Goal: Information Seeking & Learning: Learn about a topic

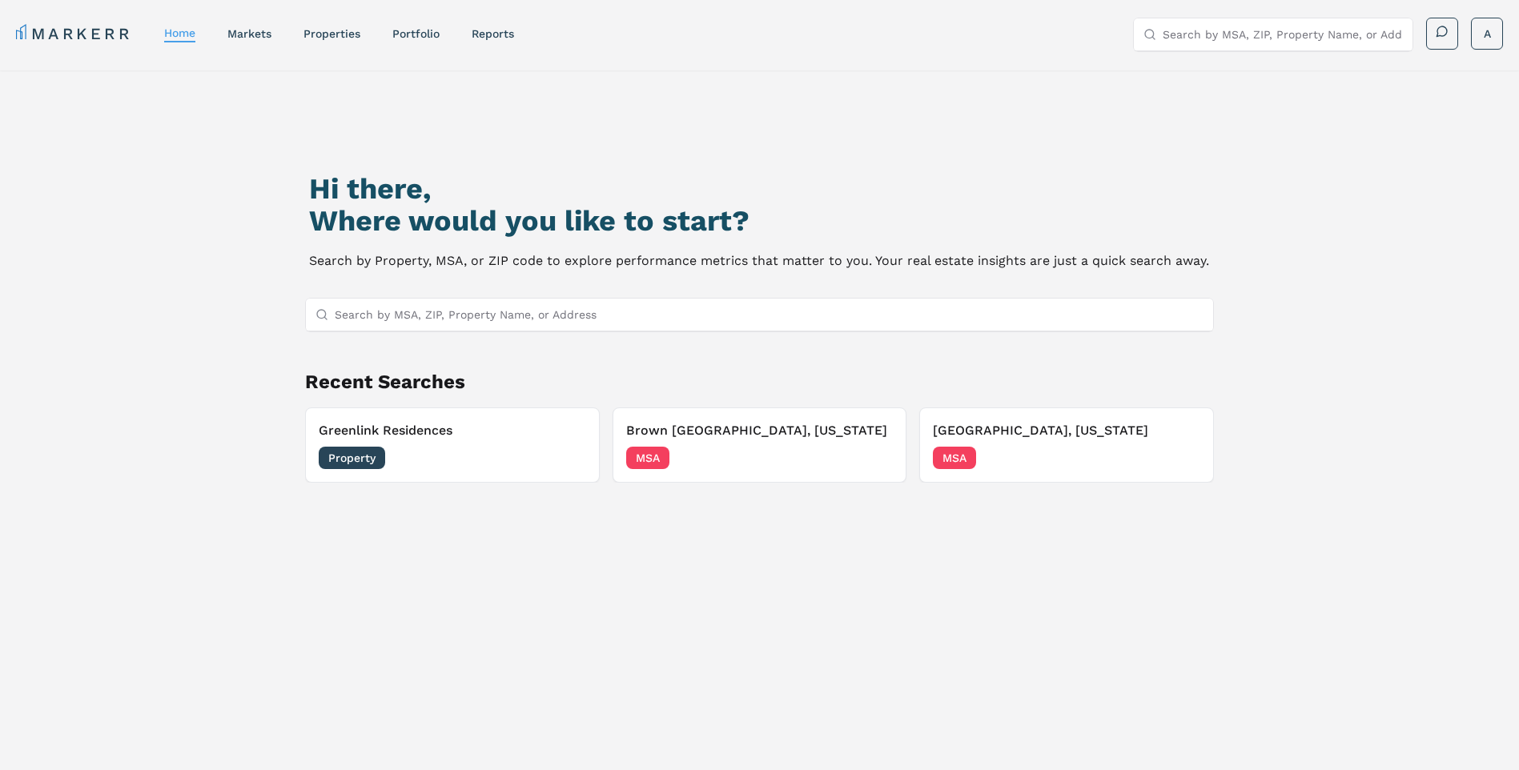
click at [437, 299] on input "Search by MSA, ZIP, Property Name, or Address" at bounding box center [770, 315] width 870 height 32
click at [259, 30] on link "markets" at bounding box center [249, 33] width 44 height 13
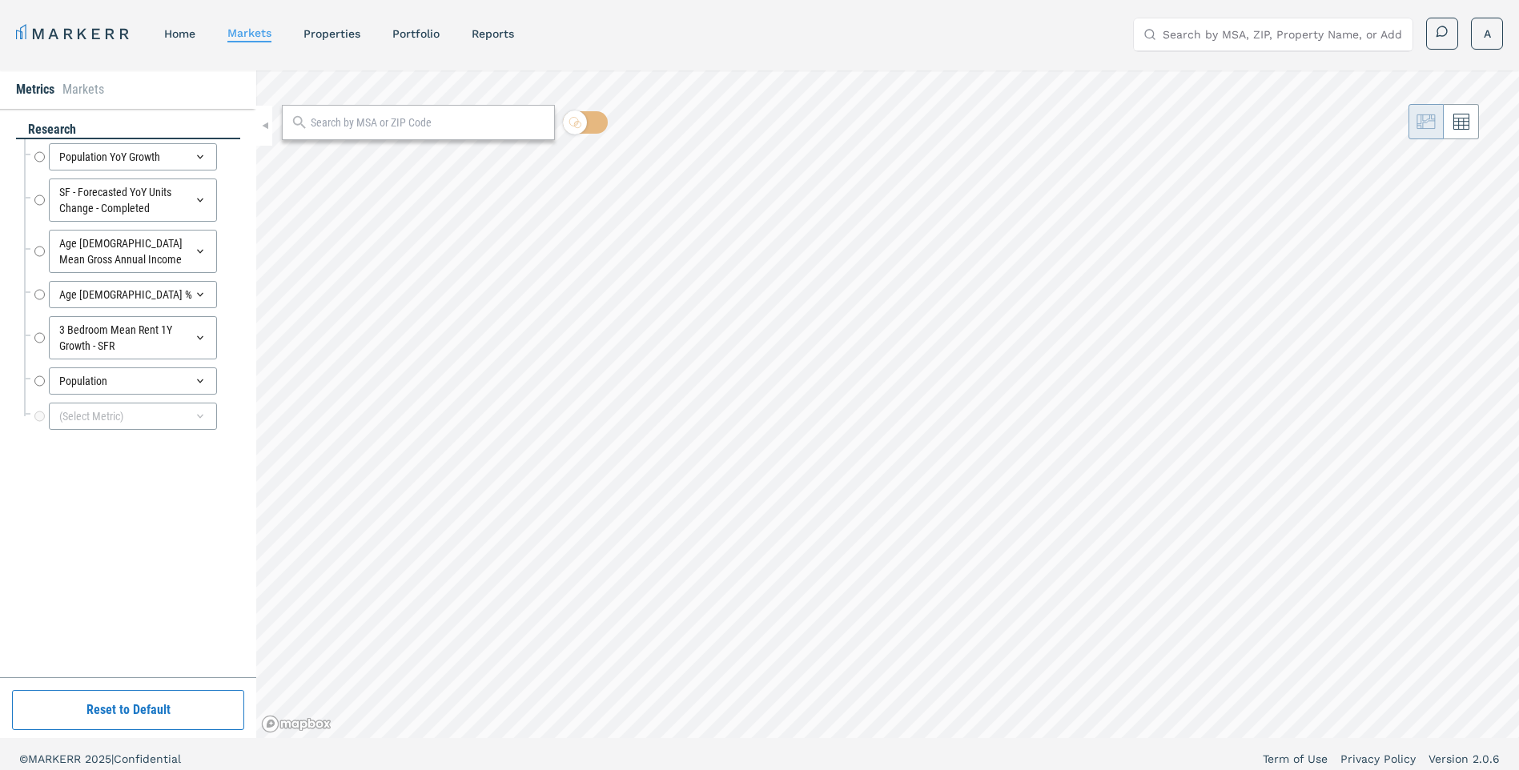
radio input "true"
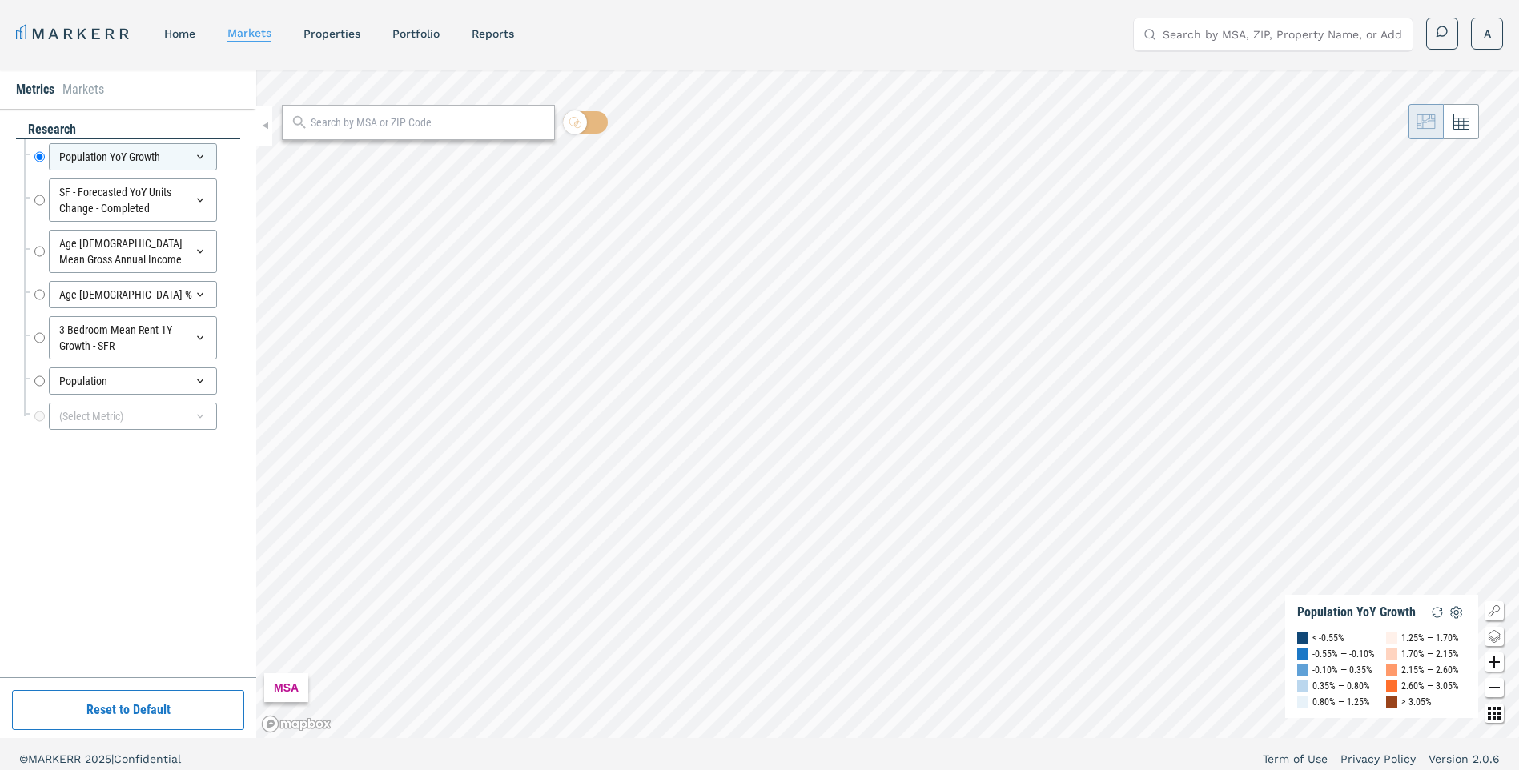
click at [388, 119] on input "text" at bounding box center [428, 122] width 235 height 17
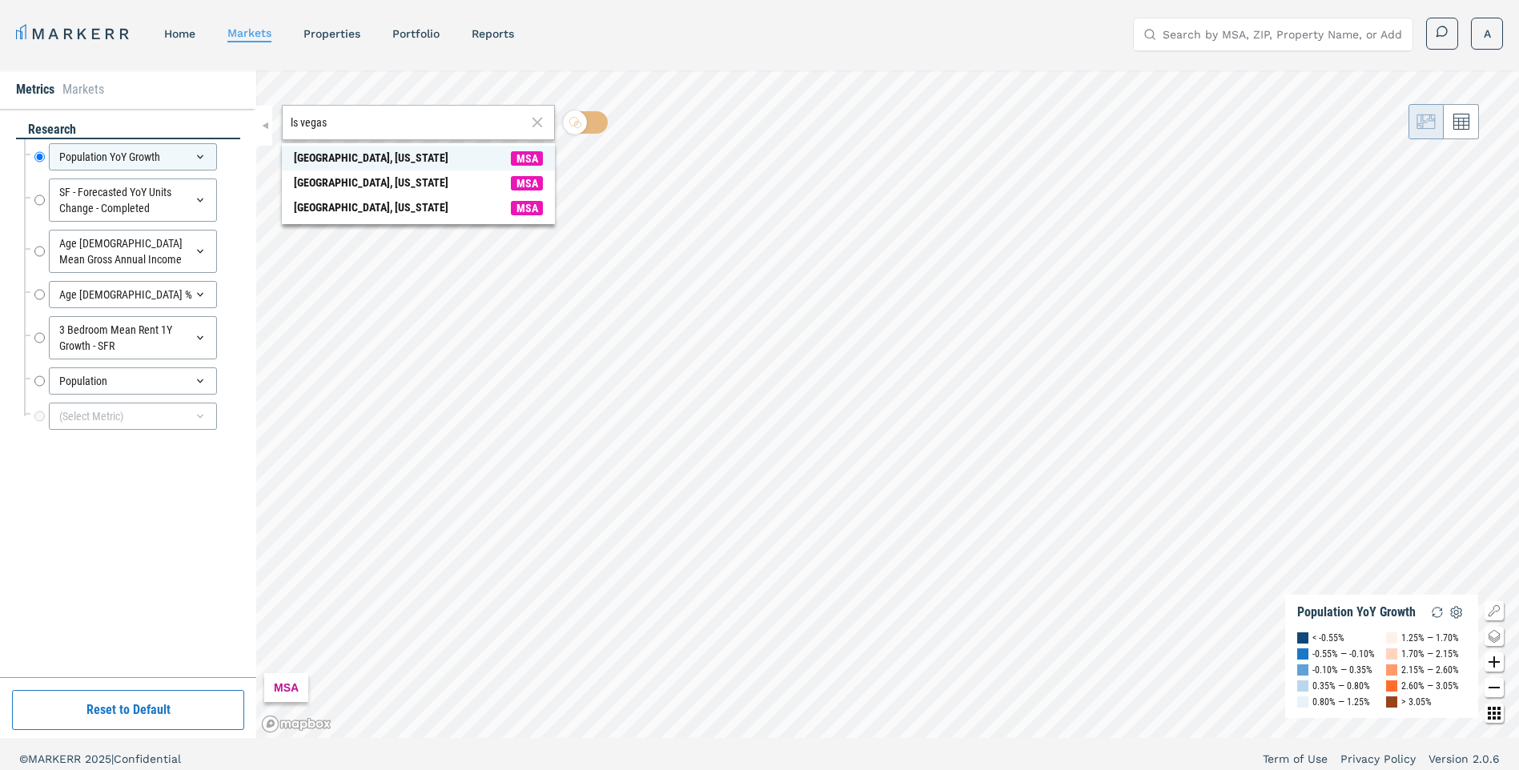
type input "ls vegas"
click at [389, 149] on span "Las Vegas, Nevada MSA" at bounding box center [418, 158] width 273 height 25
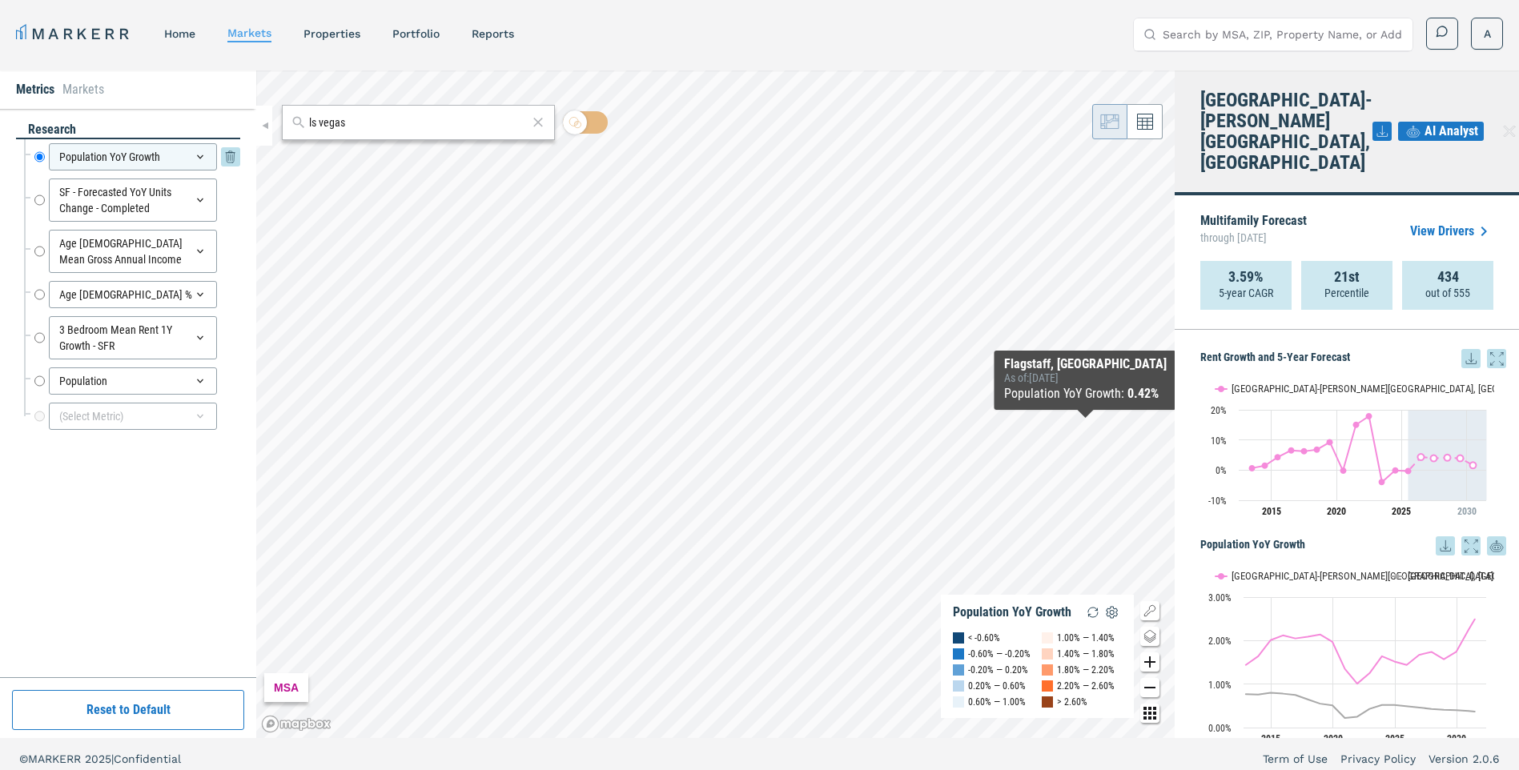
click at [156, 158] on div "Population YoY Growth" at bounding box center [133, 156] width 168 height 27
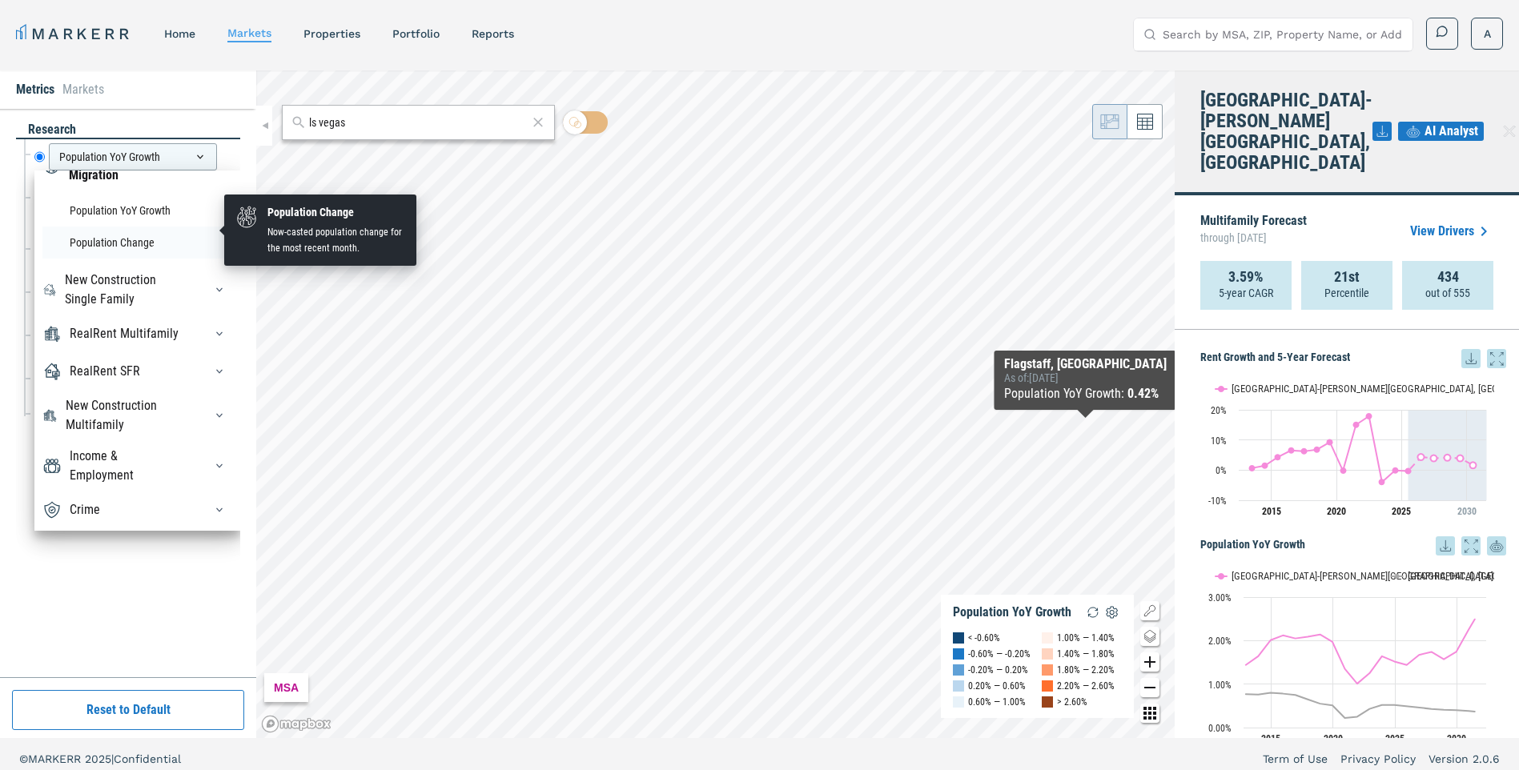
scroll to position [128, 0]
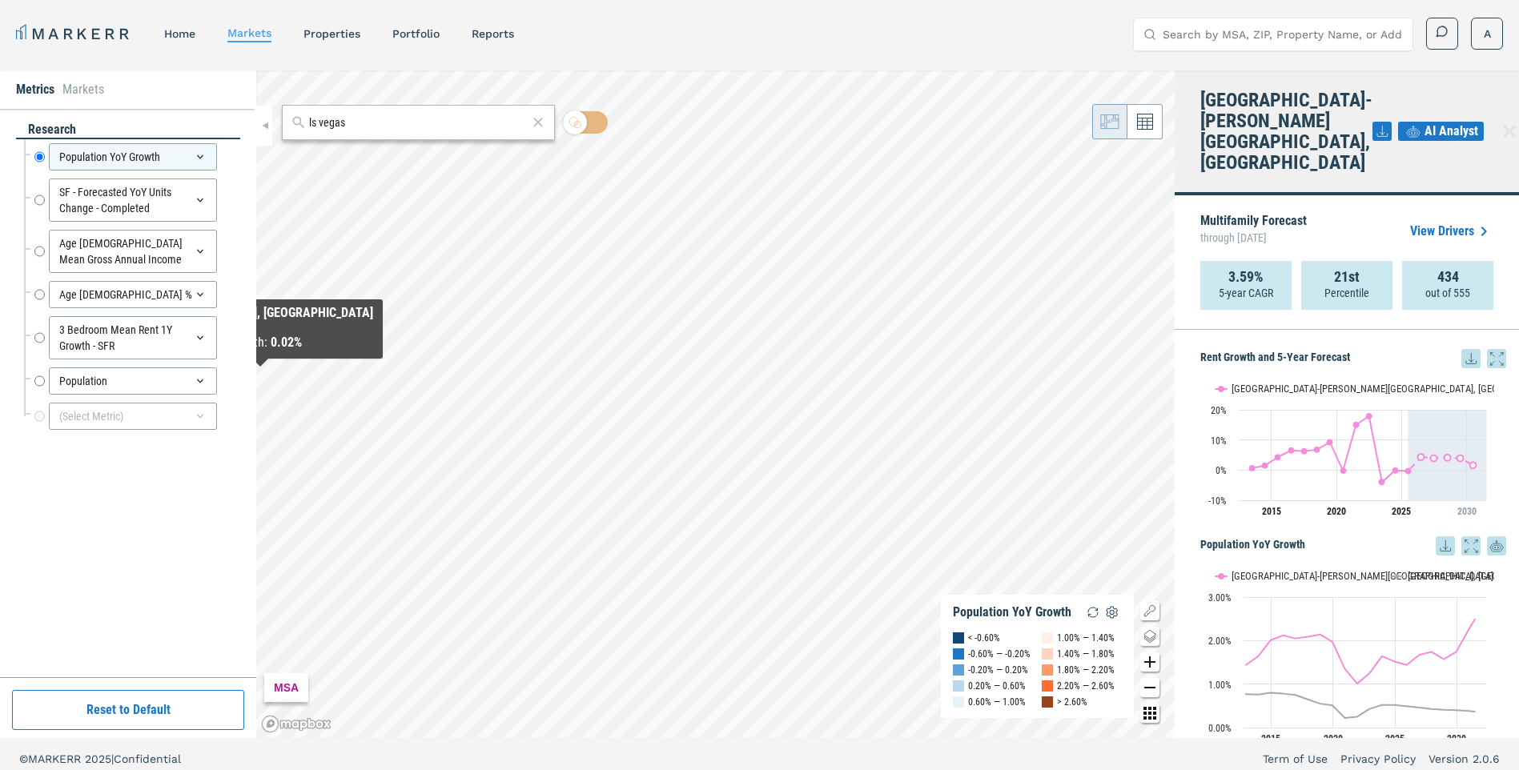
drag, startPoint x: 119, startPoint y: 603, endPoint x: 139, endPoint y: 570, distance: 38.4
click at [119, 602] on div "research Population YoY Growth Population YoY Growth SF - Forecasted YoY Units …" at bounding box center [128, 393] width 224 height 544
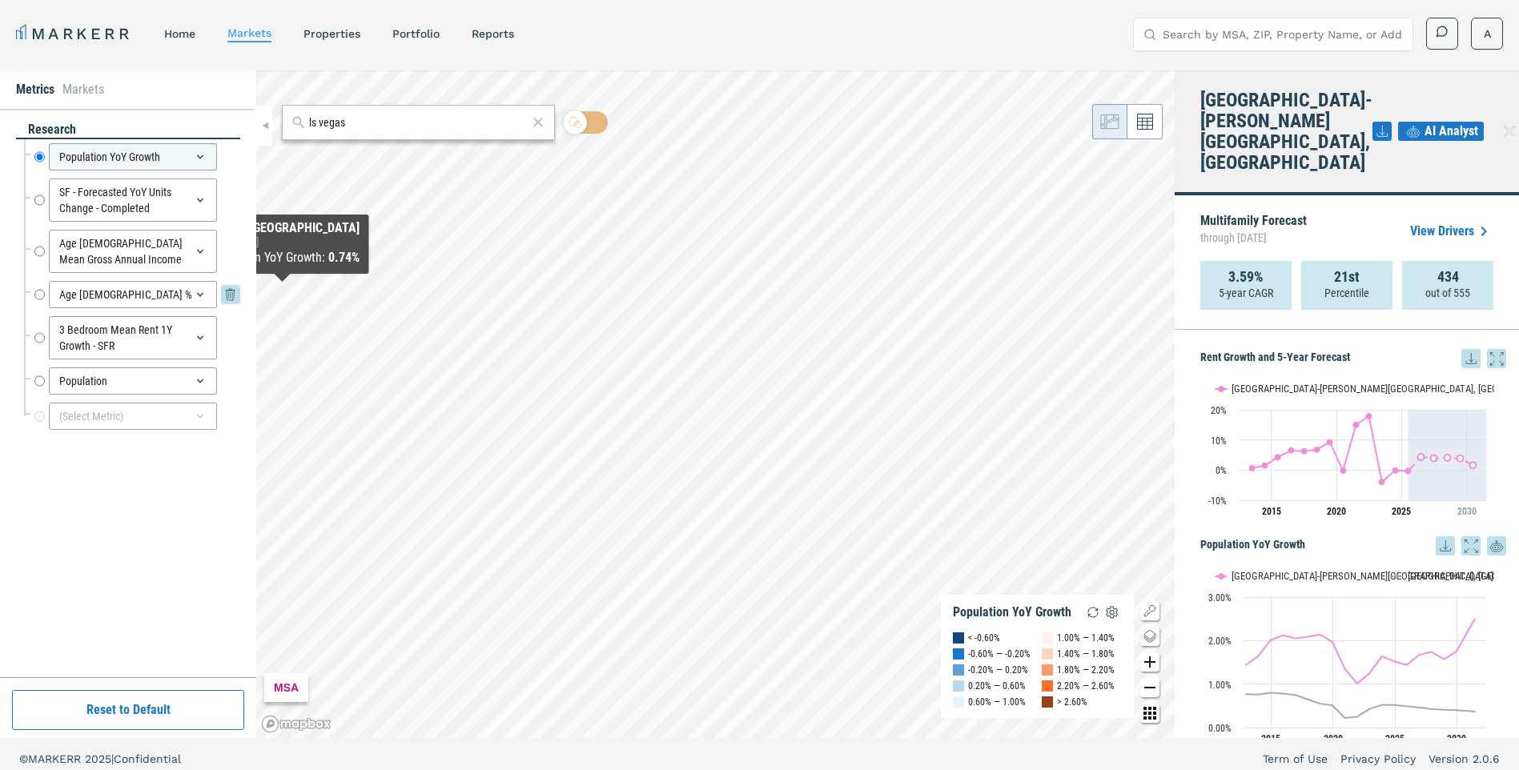
click at [187, 298] on div "Age 25-34 %" at bounding box center [133, 294] width 168 height 27
